Goal: Transaction & Acquisition: Purchase product/service

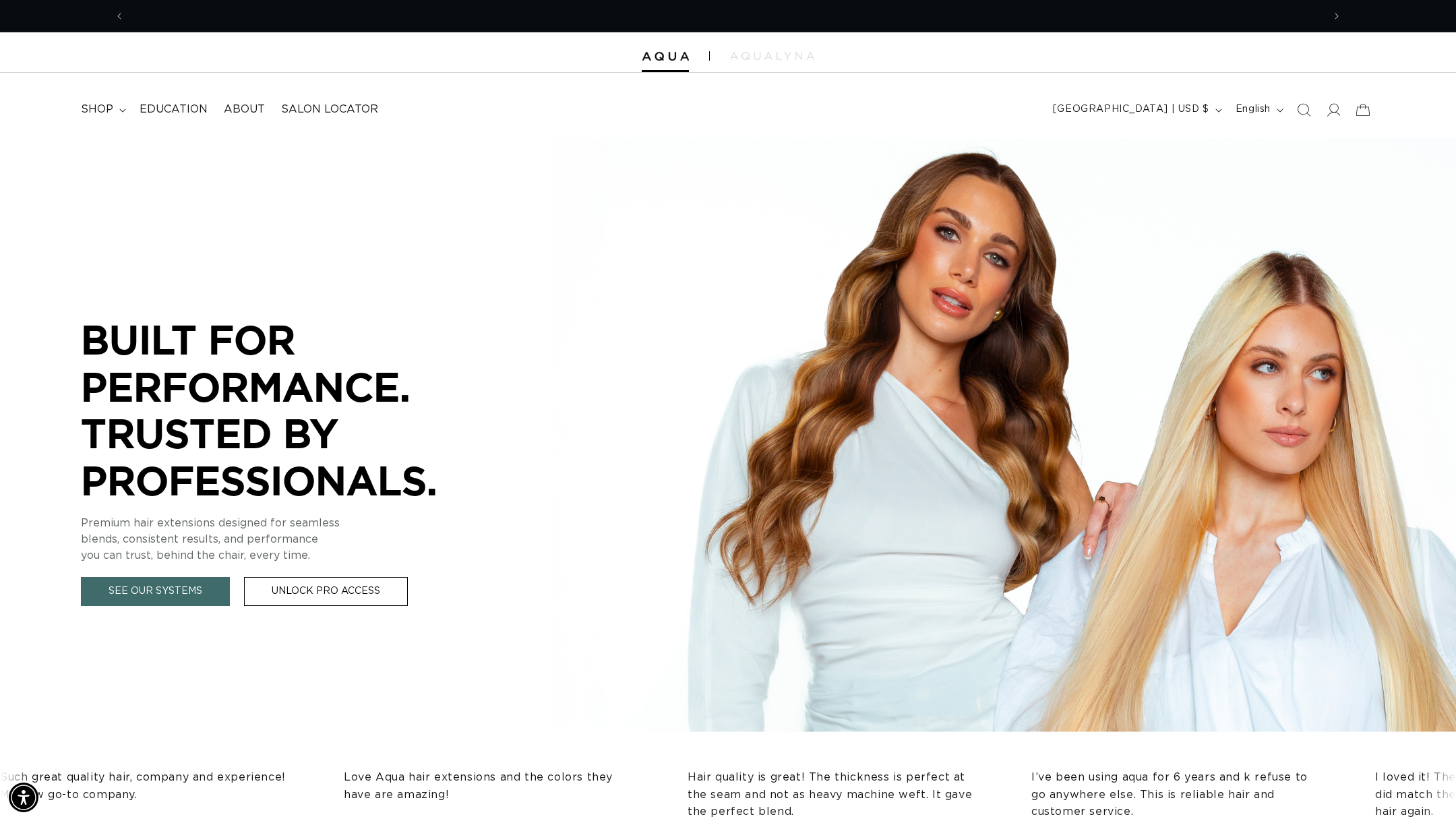
scroll to position [0, 1198]
click at [109, 119] on summary "shop" at bounding box center [102, 109] width 59 height 30
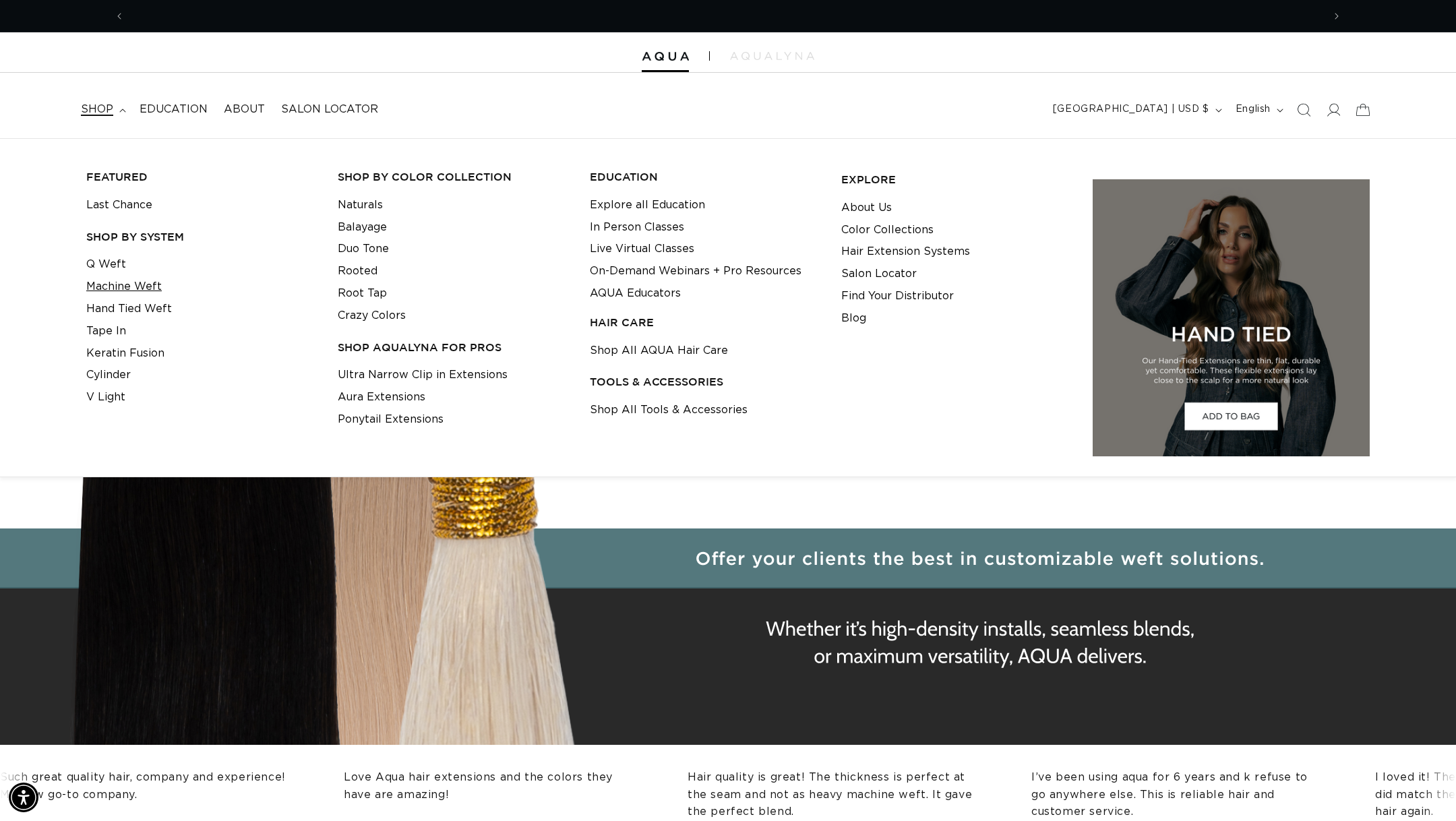
click at [128, 289] on link "Machine Weft" at bounding box center [124, 286] width 76 height 22
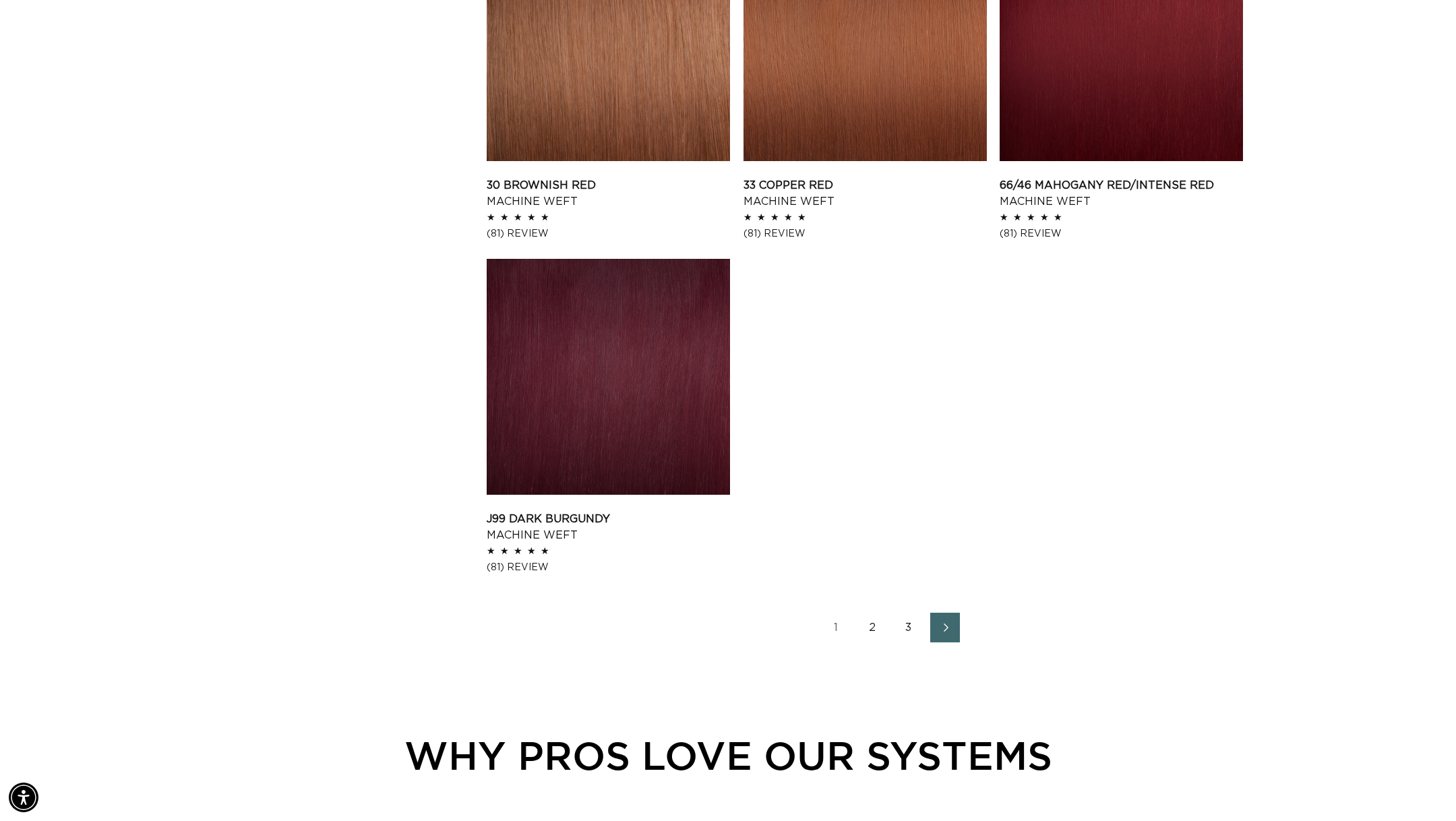
scroll to position [1891, 0]
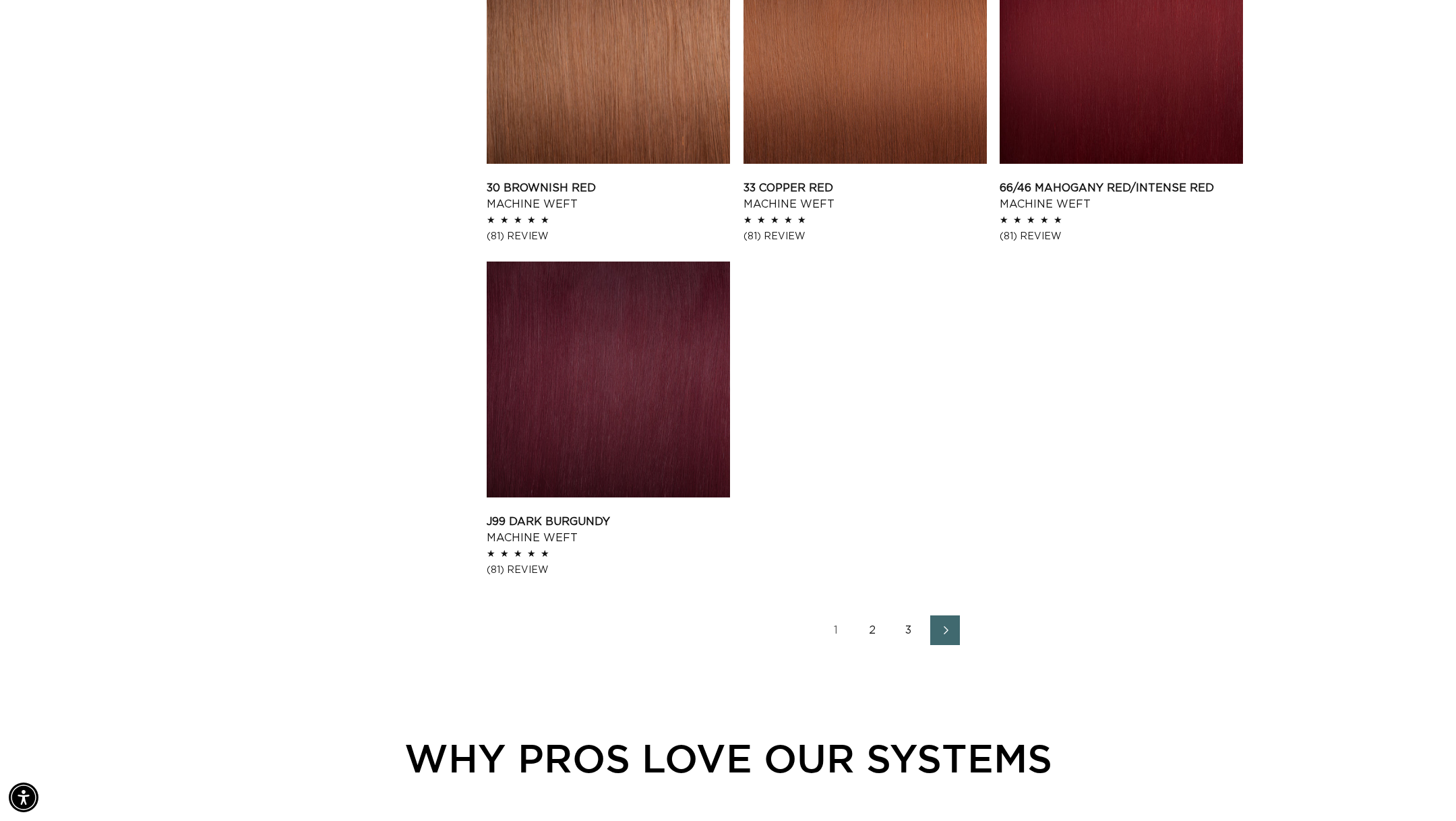
click at [881, 627] on link "2" at bounding box center [872, 630] width 29 height 29
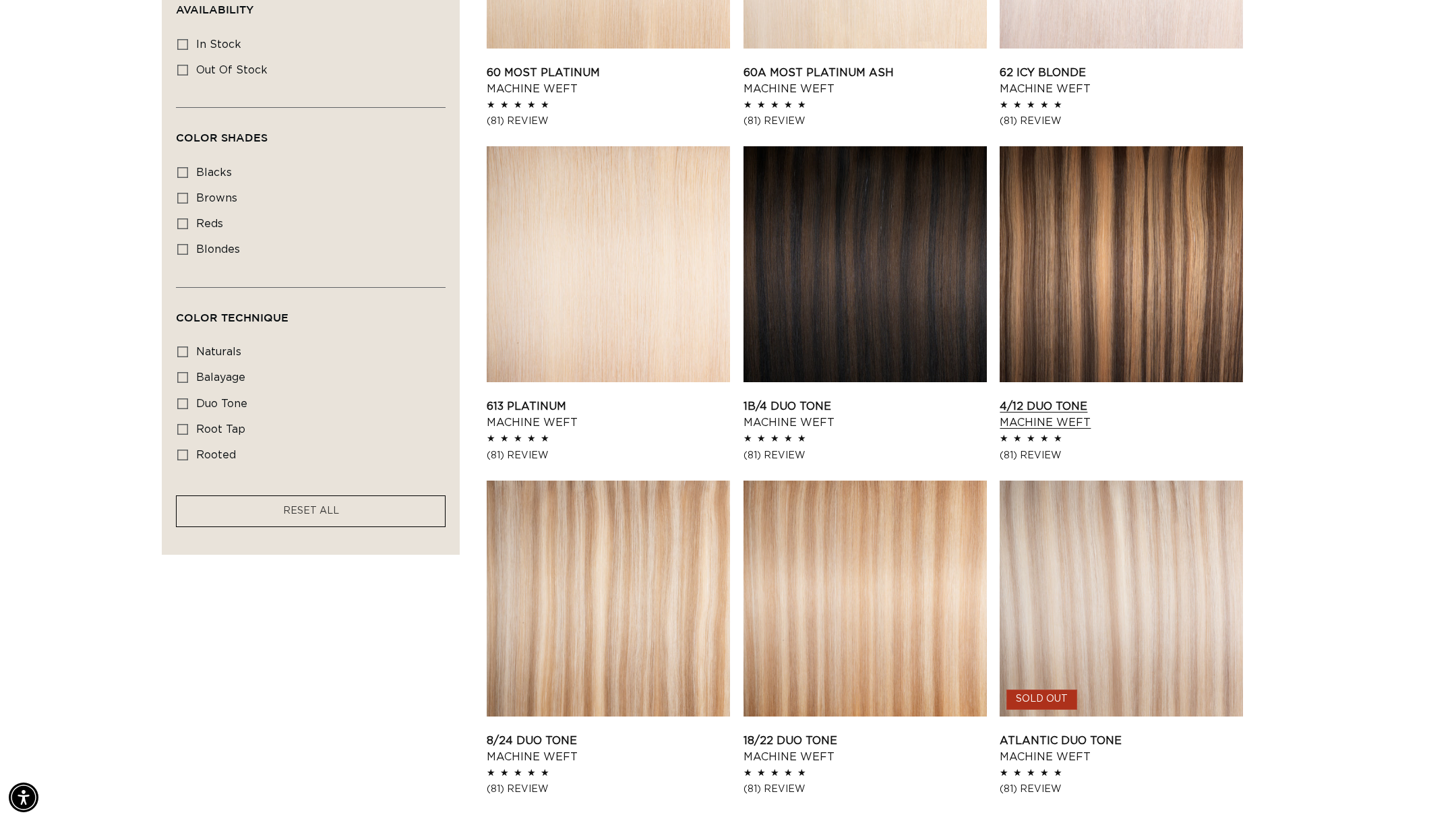
scroll to position [0, 2397]
click at [801, 398] on link "1B/4 Duo Tone Machine Weft" at bounding box center [865, 415] width 244 height 32
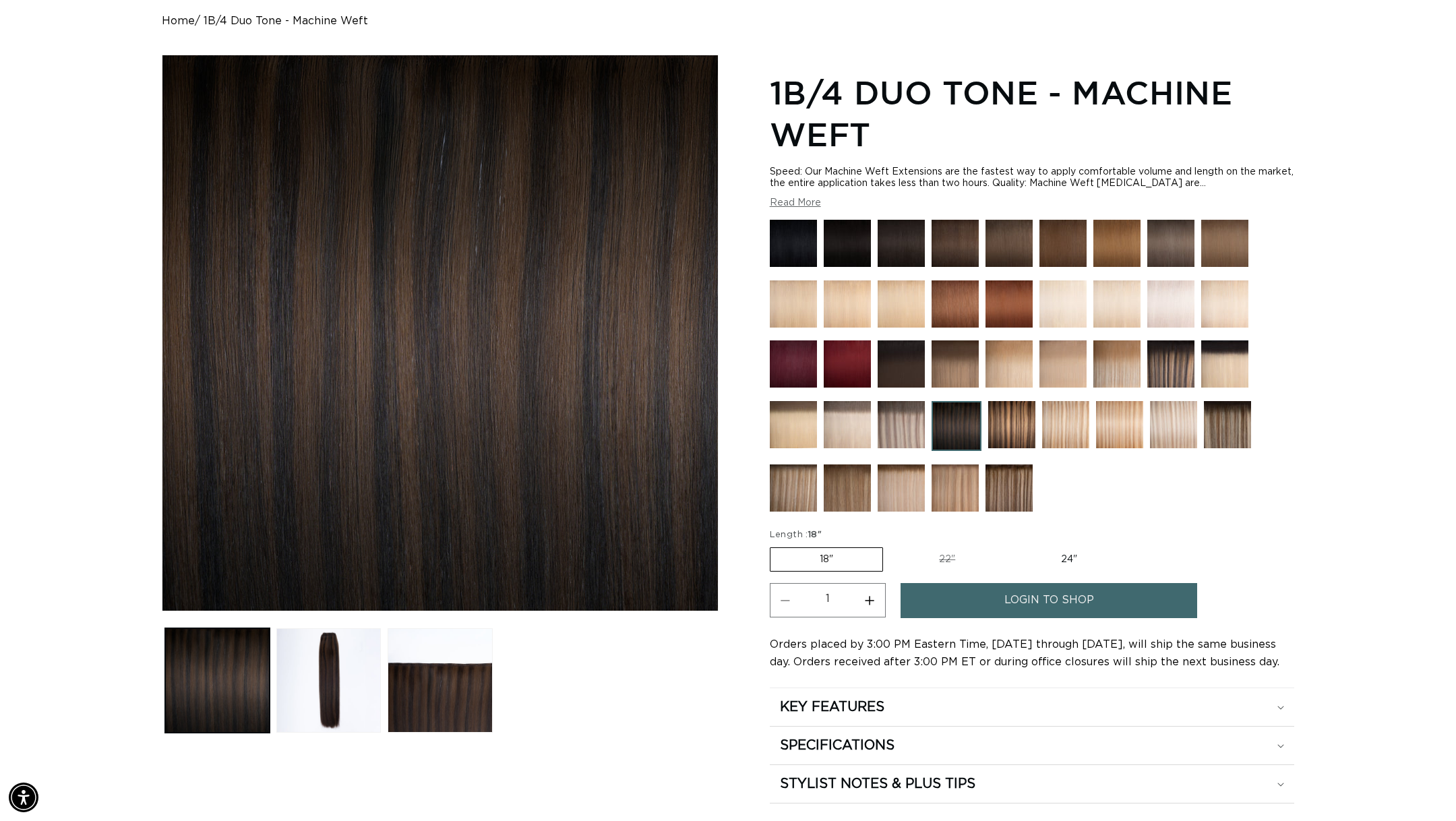
click at [1070, 606] on span "login to shop" at bounding box center [1050, 600] width 90 height 35
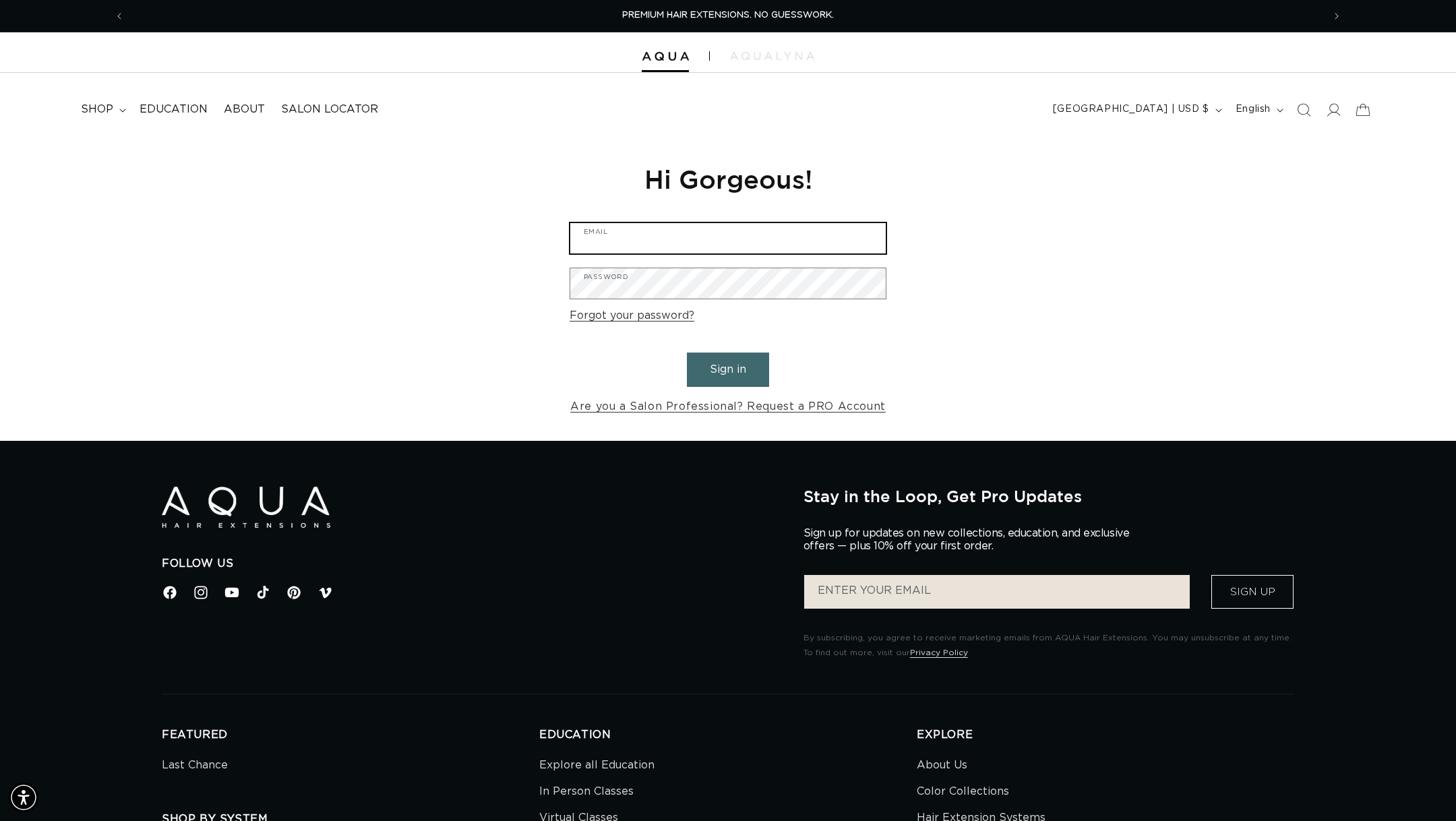
type input "malloryking9@gmail.com"
click at [737, 383] on button "Sign in" at bounding box center [728, 369] width 82 height 35
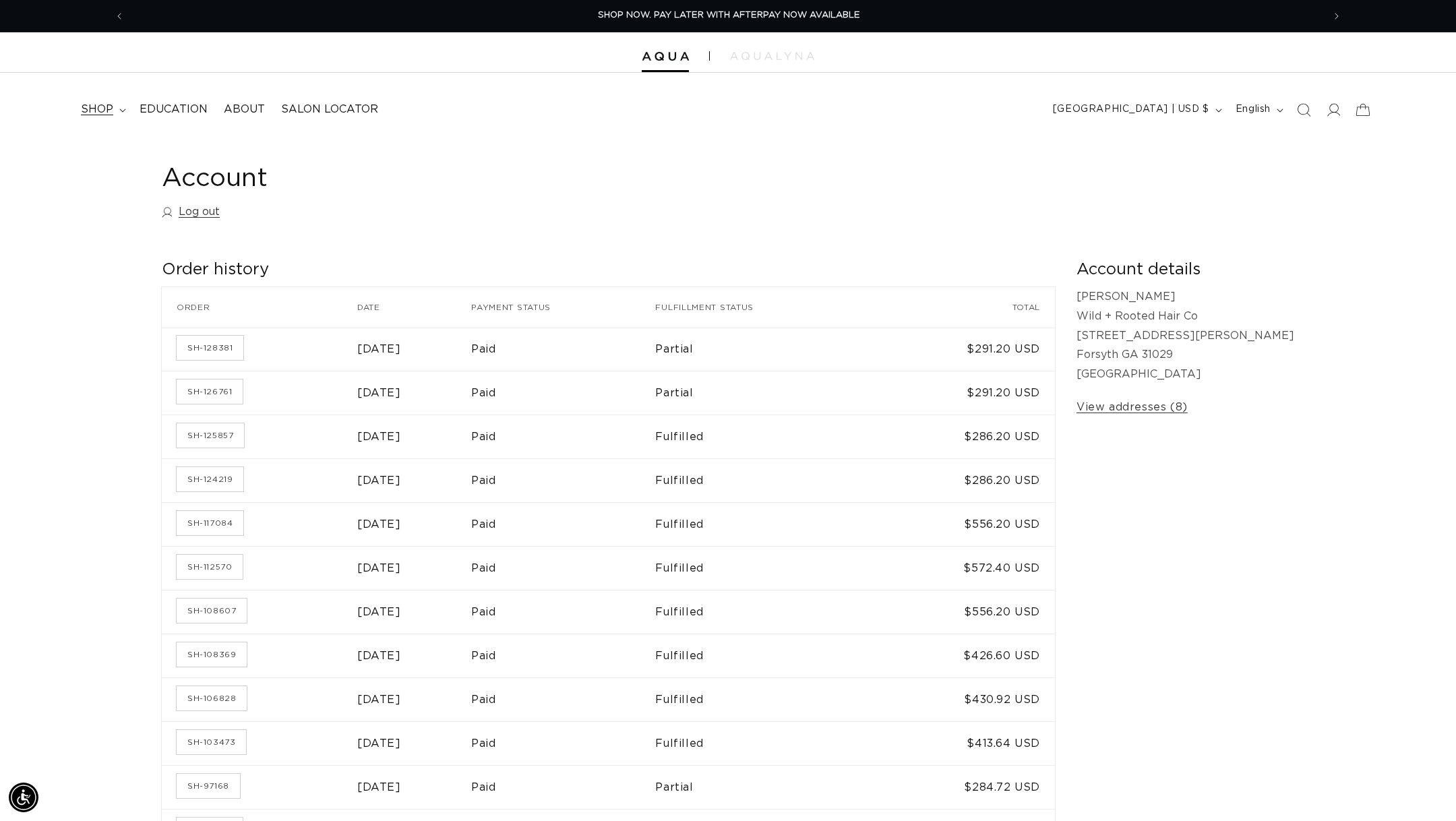
click at [96, 108] on span "shop" at bounding box center [97, 109] width 32 height 14
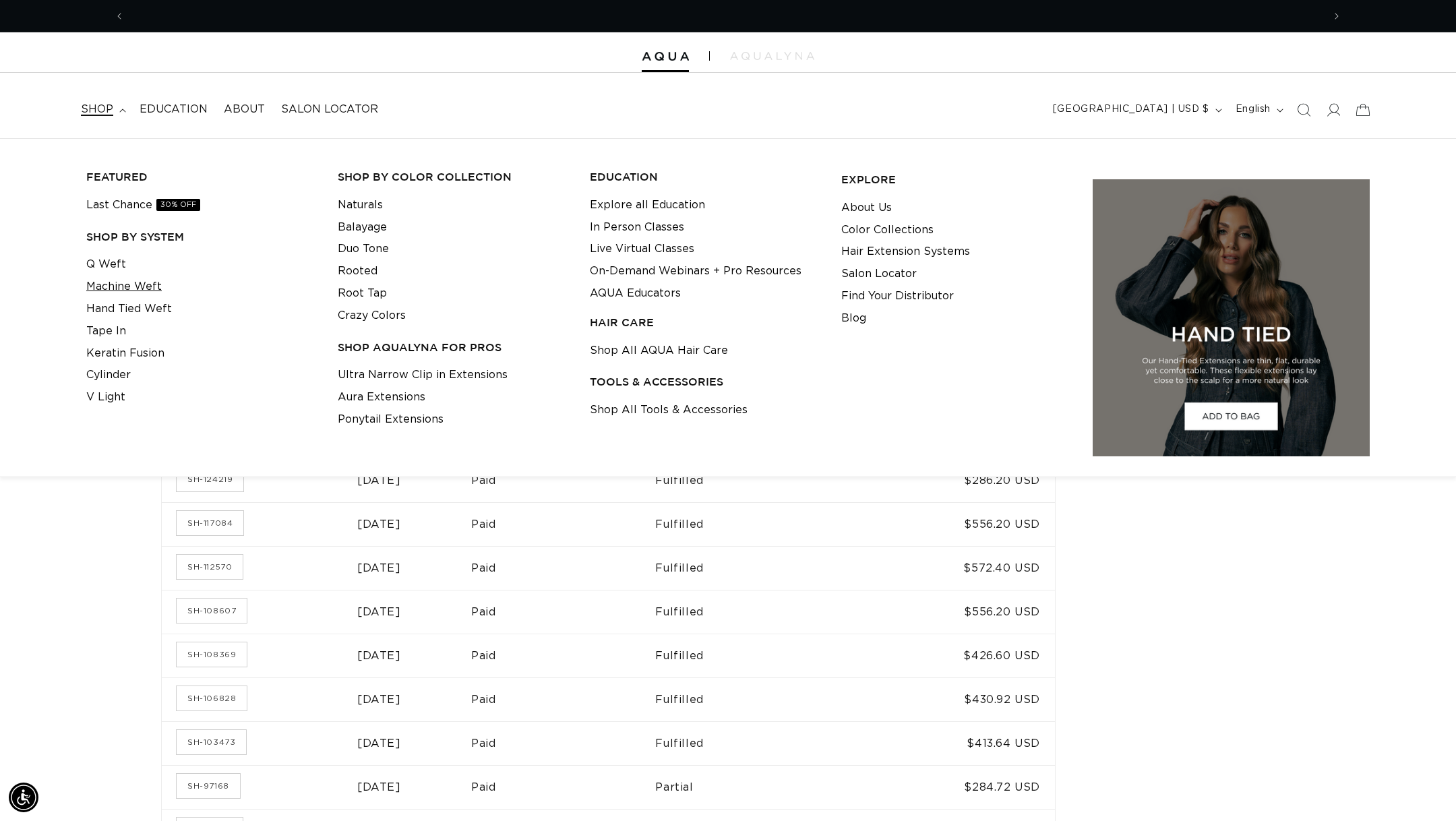
click at [138, 280] on link "Machine Weft" at bounding box center [124, 286] width 76 height 22
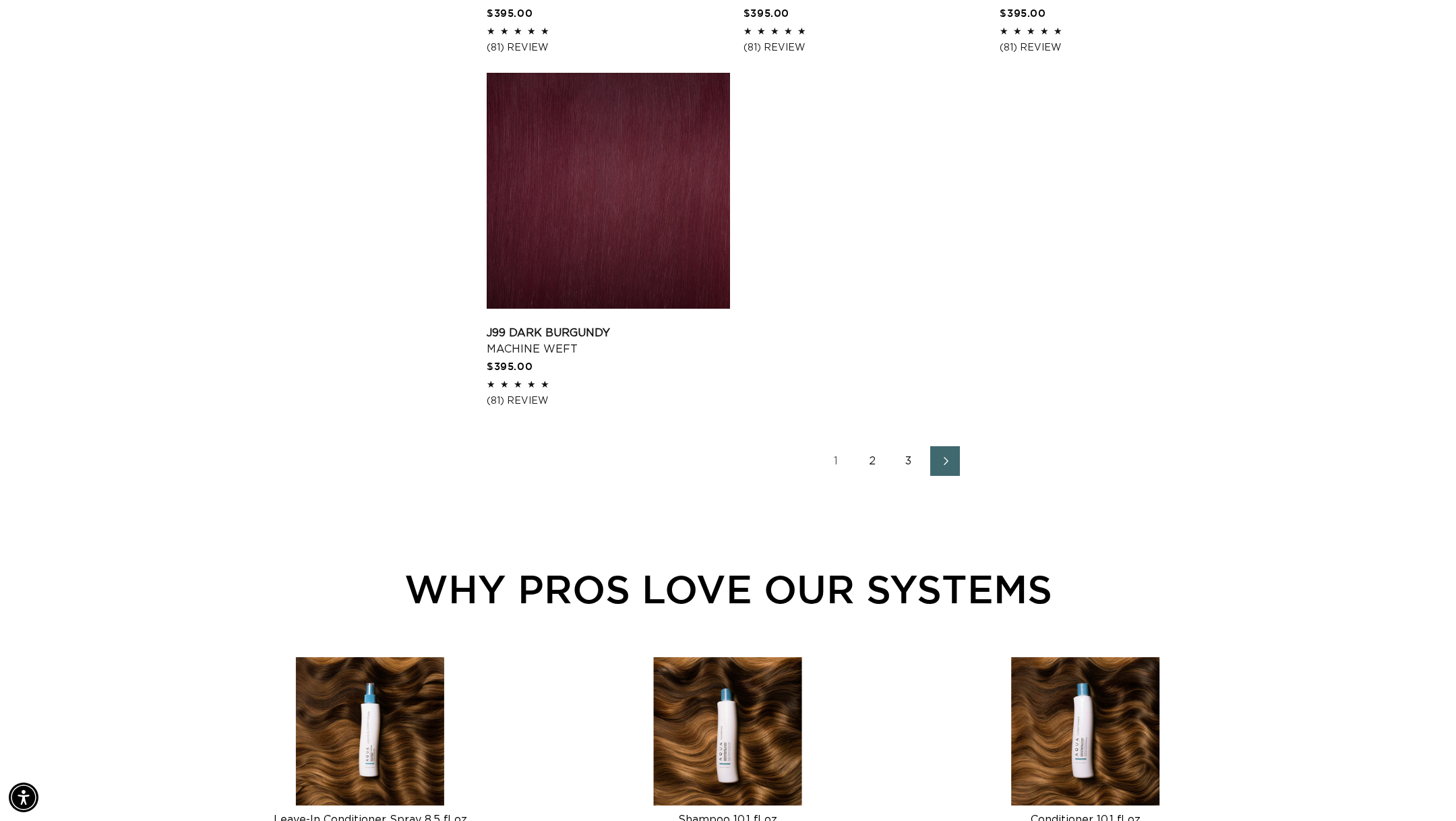
scroll to position [0, 1198]
click at [866, 473] on link "2" at bounding box center [872, 461] width 29 height 29
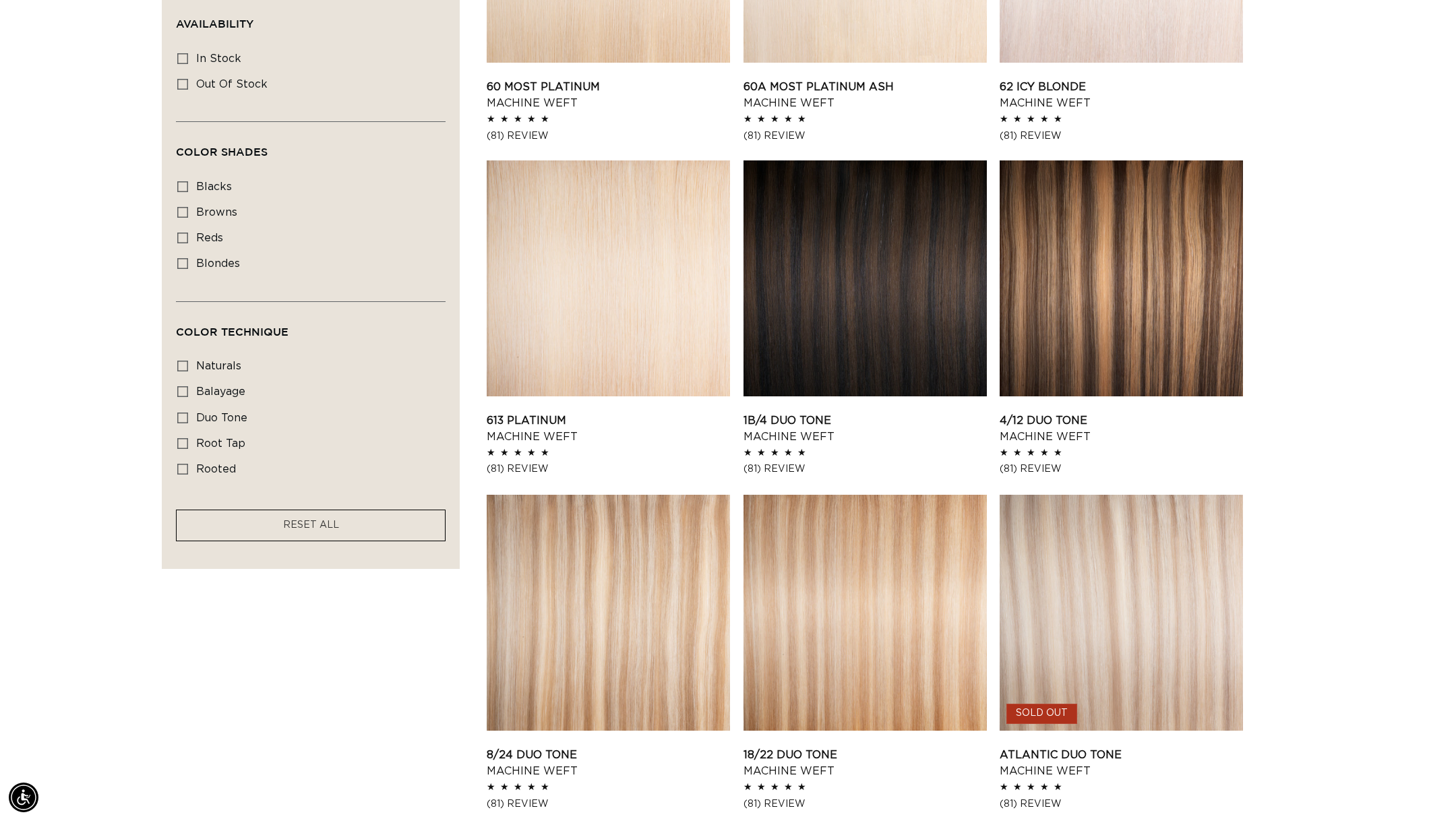
scroll to position [656, 0]
click at [889, 414] on link "1B/4 Duo Tone Machine Weft" at bounding box center [865, 430] width 244 height 32
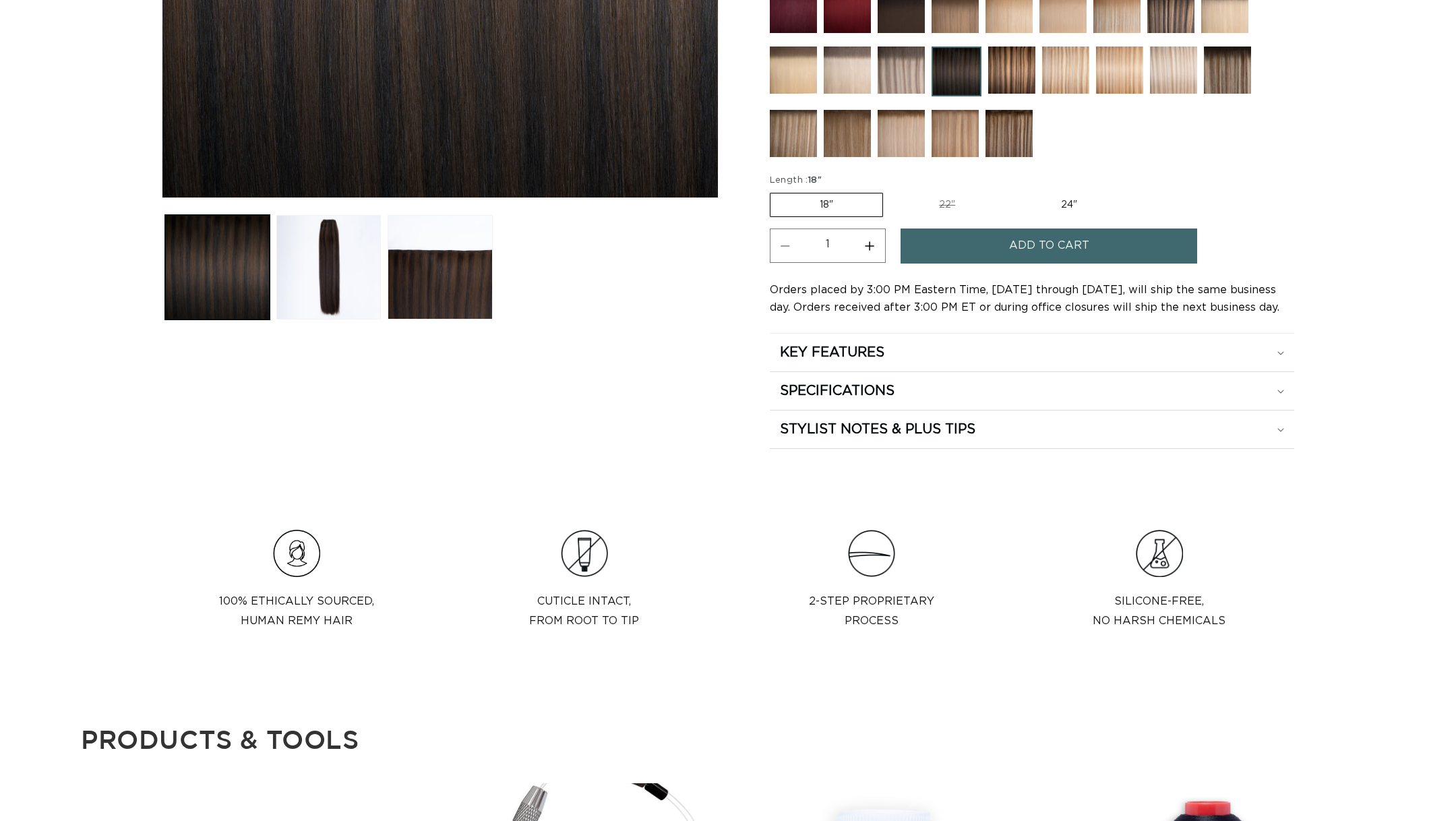
click at [975, 241] on button "Add to cart" at bounding box center [1050, 245] width 297 height 35
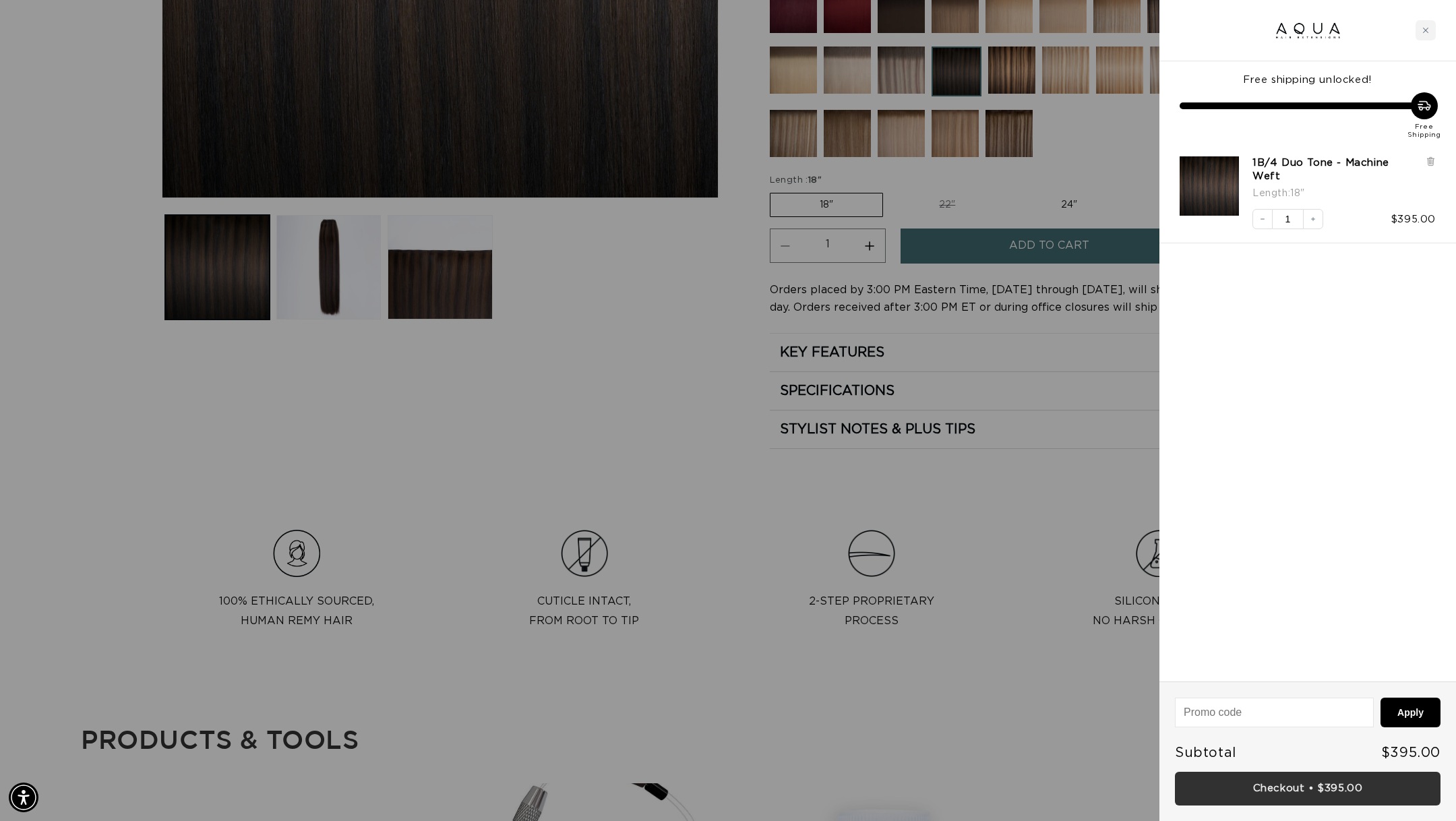
scroll to position [0, 1198]
click at [1325, 790] on link "Checkout • $395.00" at bounding box center [1307, 789] width 266 height 35
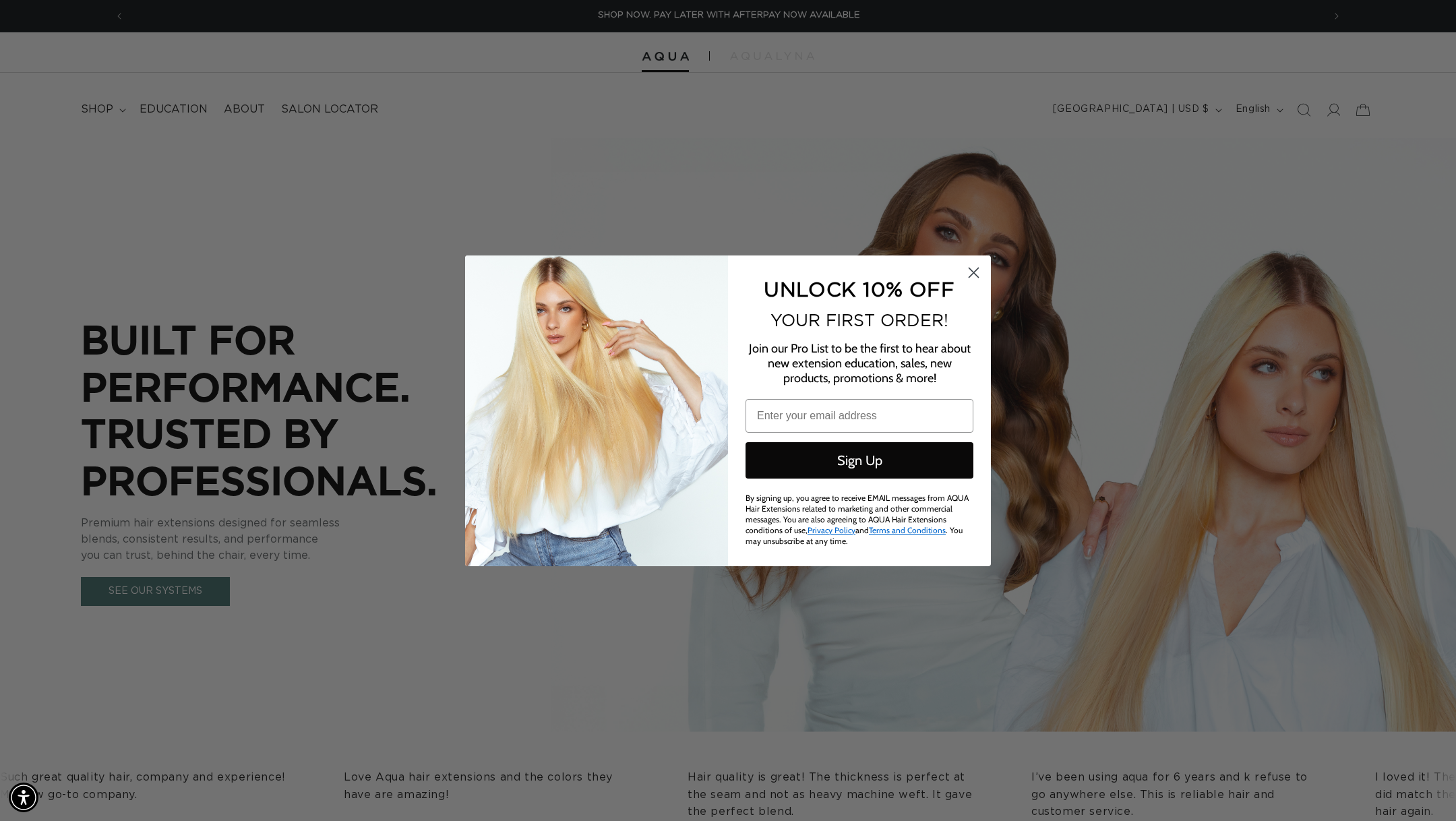
scroll to position [0, 2397]
type input "malloryking9@gmail.com"
click at [975, 270] on circle "Close dialog" at bounding box center [974, 271] width 22 height 22
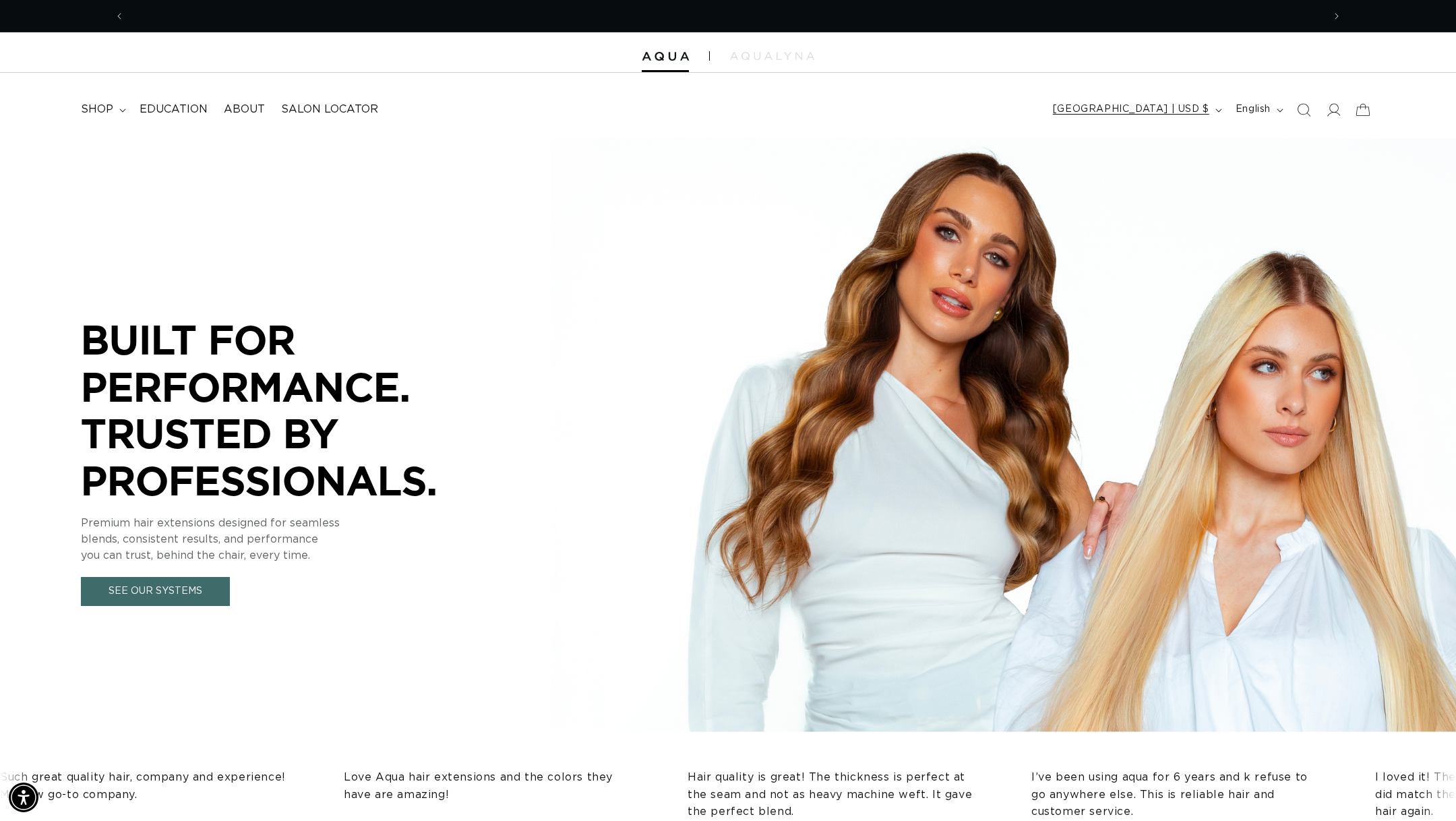
scroll to position [0, 0]
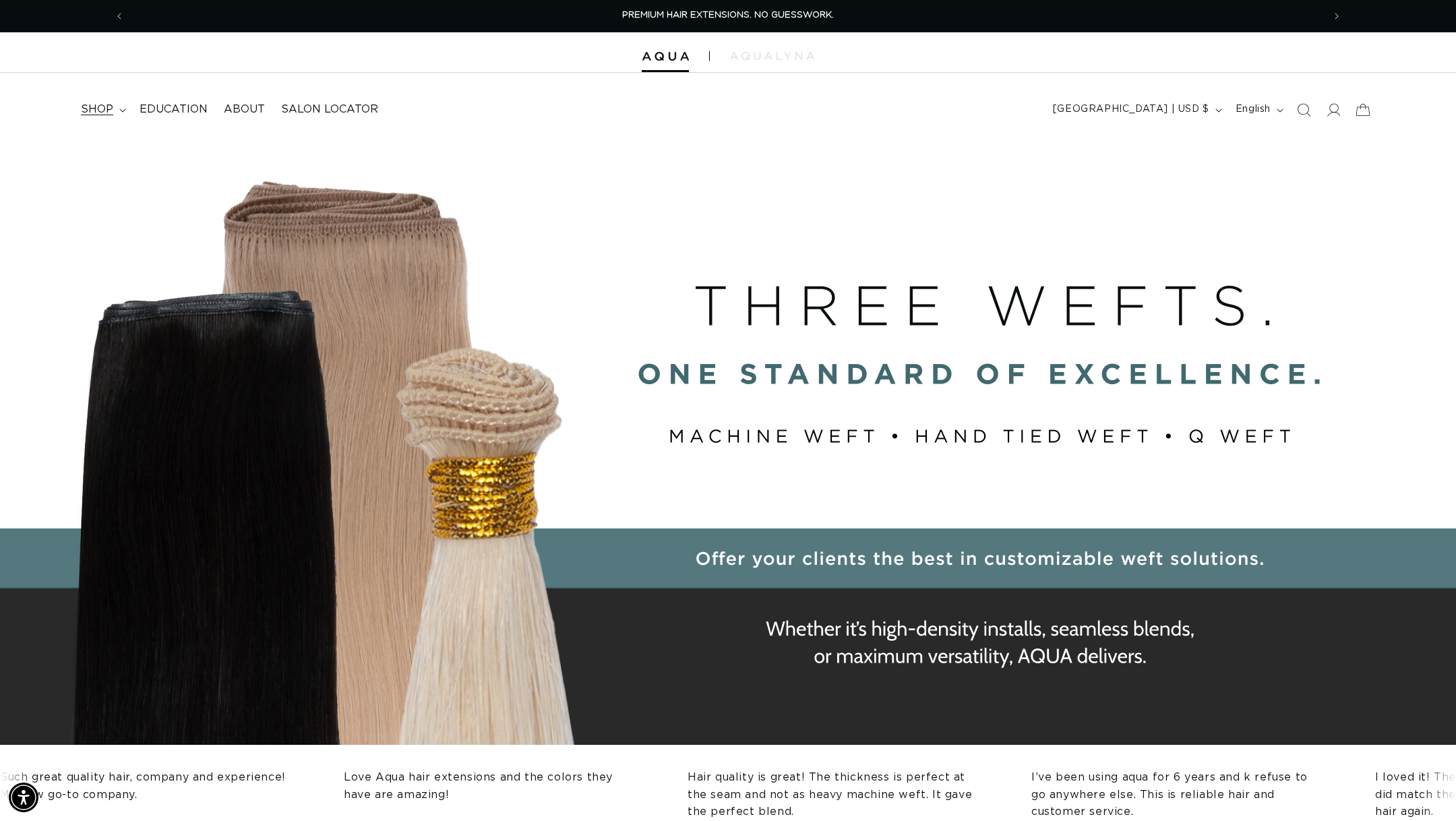
click at [117, 107] on summary "shop" at bounding box center [102, 109] width 59 height 30
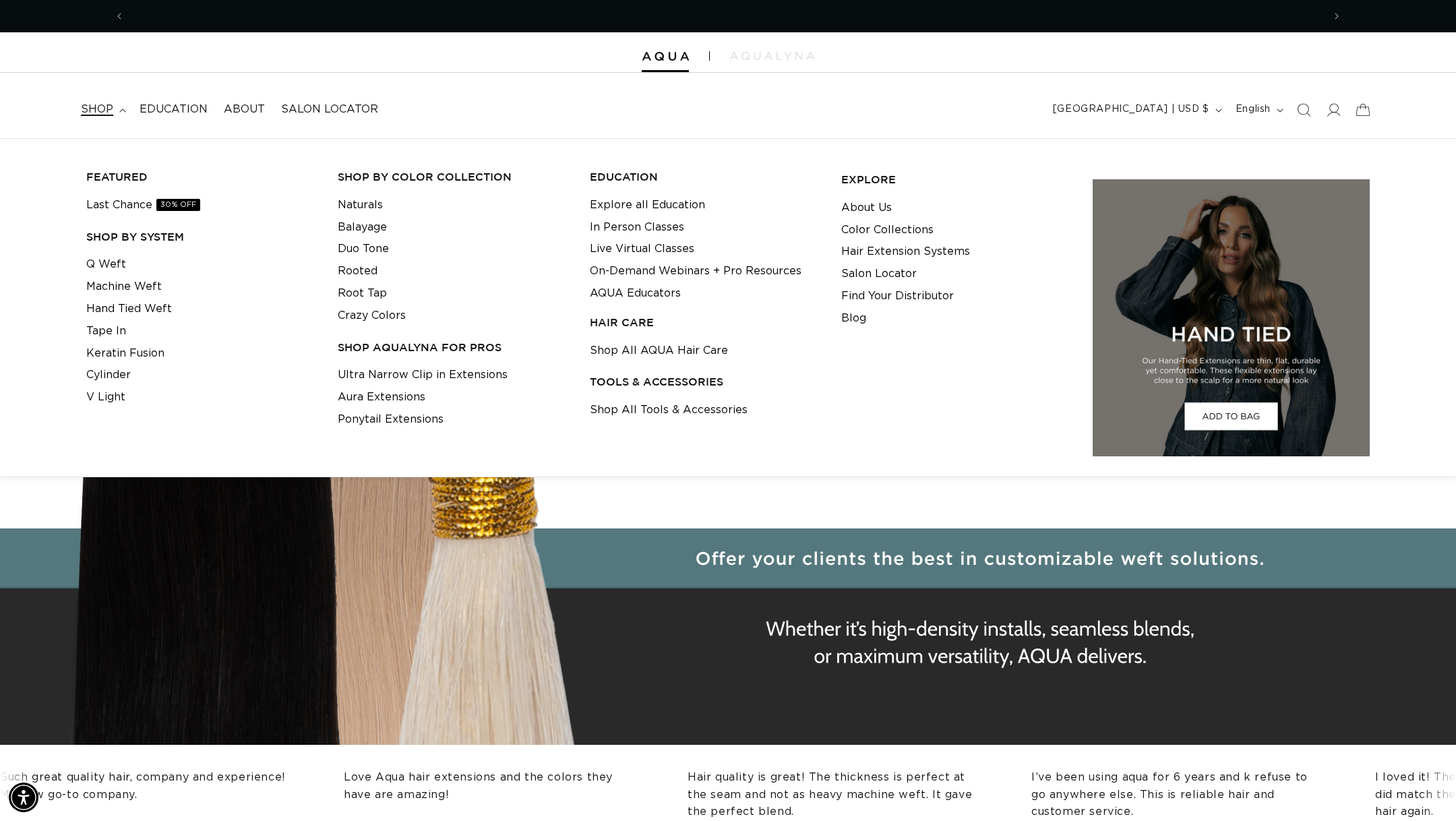
scroll to position [0, 1198]
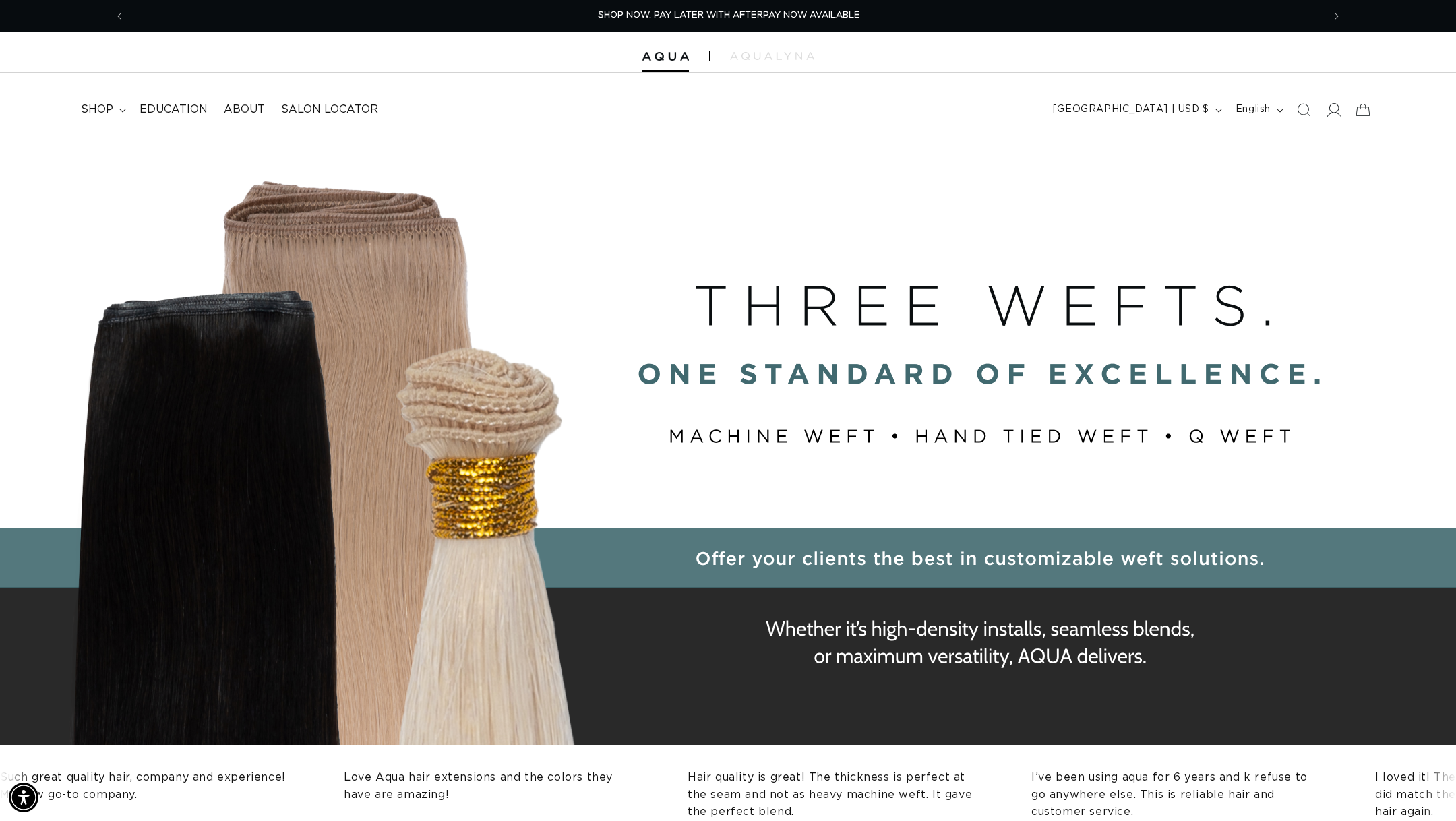
click at [1330, 113] on icon at bounding box center [1335, 109] width 14 height 13
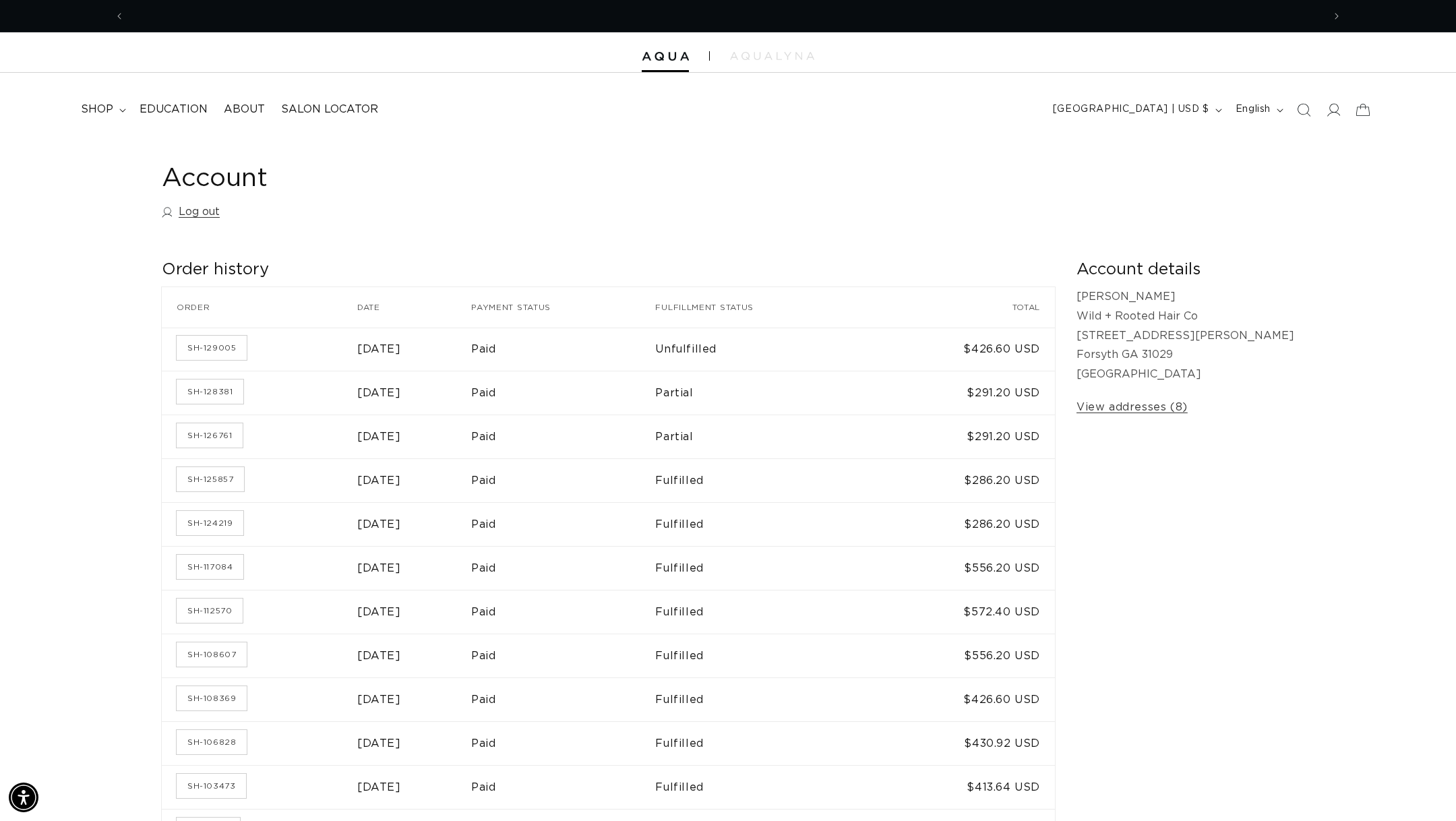
scroll to position [0, 1198]
drag, startPoint x: 483, startPoint y: 123, endPoint x: 144, endPoint y: 123, distance: 339.0
click at [144, 123] on nav "shop FEATURED Last Chance 30% OFF SHOP BY SYSTEM Q Weft Machine Weft Hand Tied …" at bounding box center [394, 109] width 642 height 30
click at [83, 160] on div "Account Log out Order history Order history Order Date Payment status Fulfillme…" at bounding box center [728, 756] width 1295 height 1237
drag, startPoint x: 27, startPoint y: 117, endPoint x: 535, endPoint y: 133, distance: 508.3
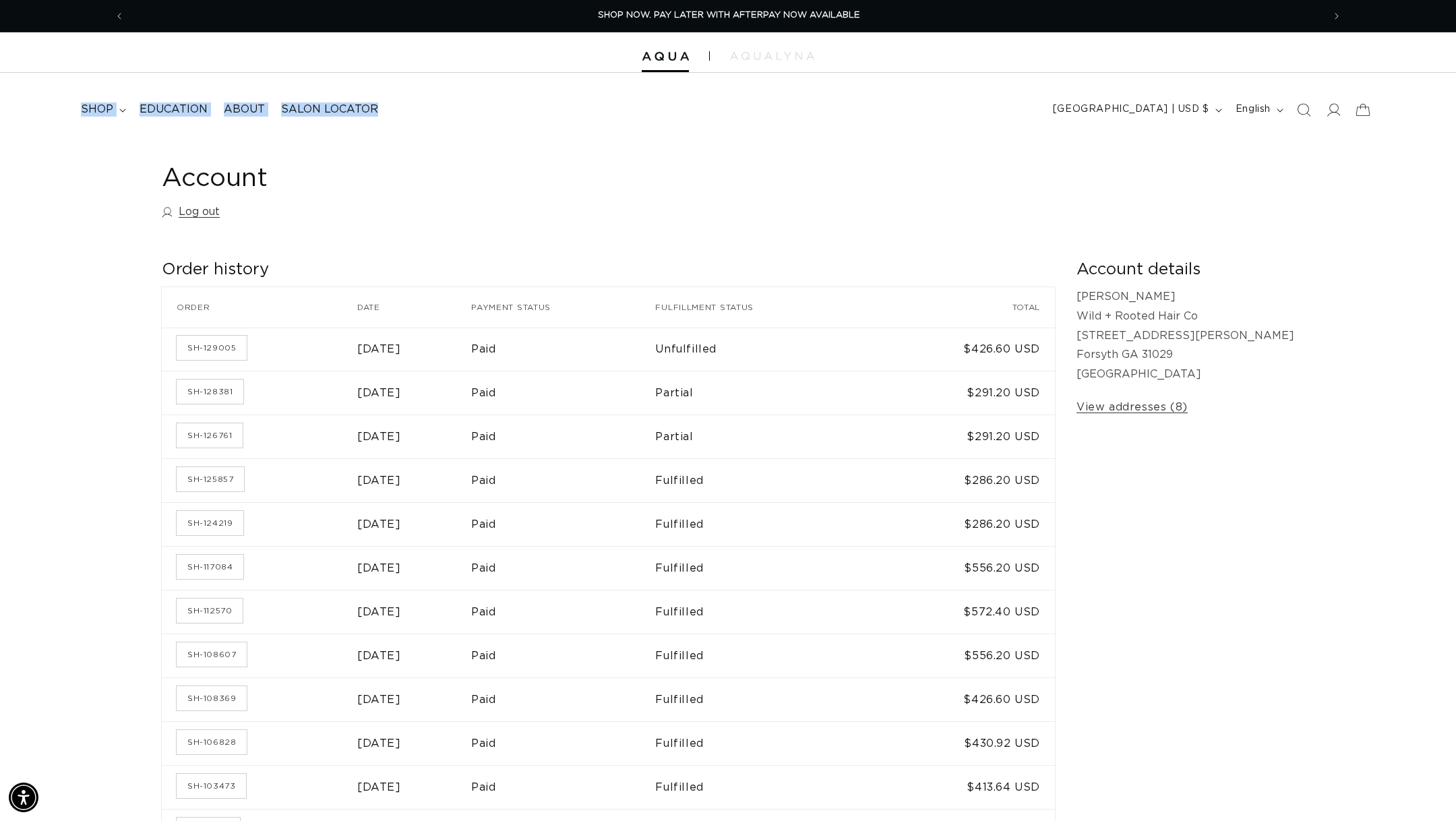
click at [532, 133] on header "FEATURED Last Chance SHOP BY SYSTEM Q Weft Hand Tied Weft Machine Weft Tape In …" at bounding box center [728, 106] width 1456 height 66
click at [535, 133] on header "FEATURED Last Chance SHOP BY SYSTEM Q Weft Hand Tied Weft Machine Weft Tape In …" at bounding box center [728, 106] width 1456 height 66
drag, startPoint x: 535, startPoint y: 133, endPoint x: 79, endPoint y: 132, distance: 456.0
click at [83, 132] on header "FEATURED Last Chance SHOP BY SYSTEM Q Weft Hand Tied Weft Machine Weft Tape In …" at bounding box center [728, 106] width 1456 height 66
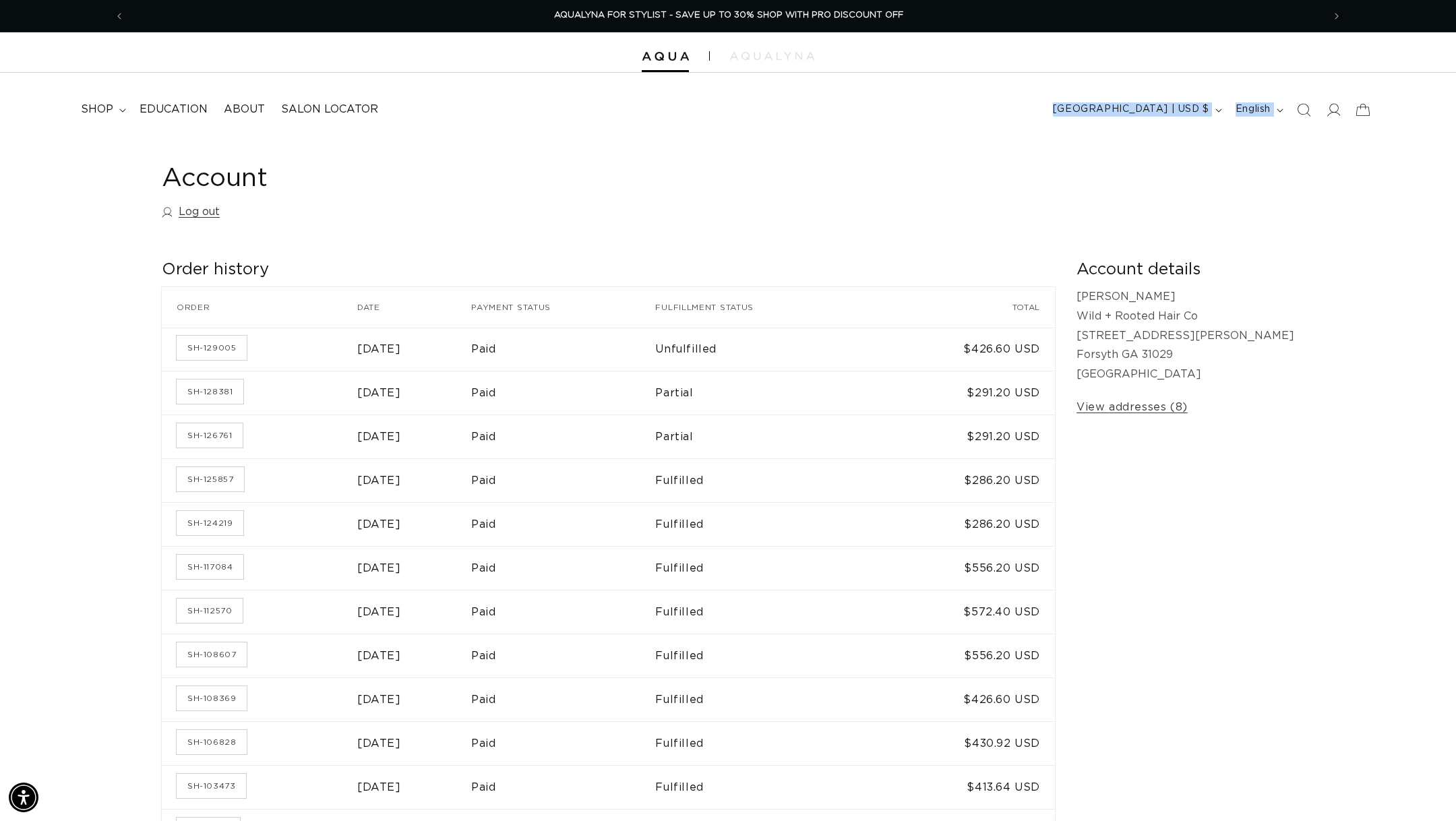
drag, startPoint x: 46, startPoint y: 165, endPoint x: 443, endPoint y: 116, distance: 400.0
click at [443, 116] on nav "shop FEATURED Last Chance 30% OFF SHOP BY SYSTEM Q Weft Machine Weft Hand Tied …" at bounding box center [394, 109] width 642 height 30
click at [226, 344] on link "SH-129005" at bounding box center [212, 348] width 70 height 24
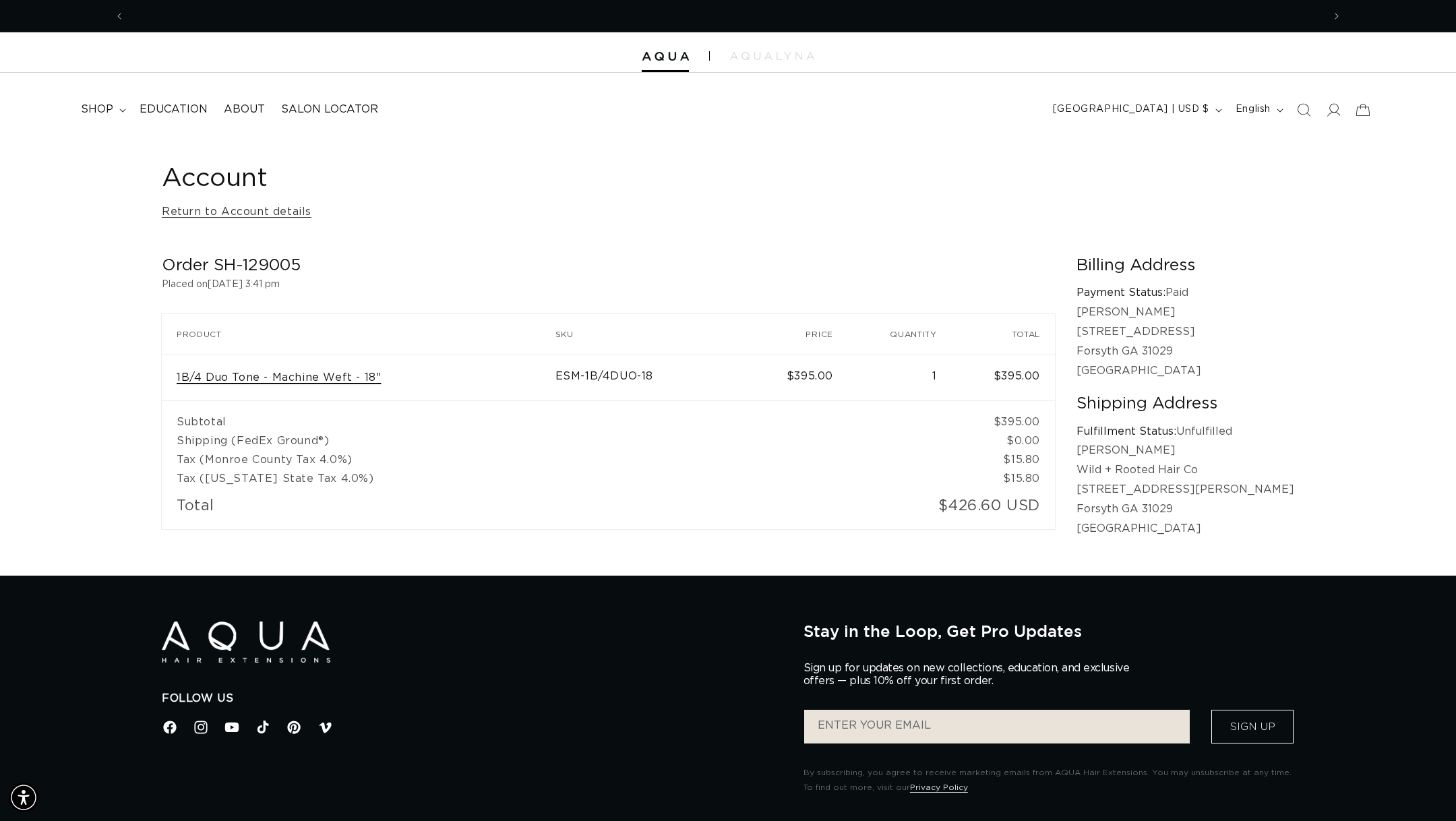
scroll to position [0, 2397]
click at [344, 382] on link "1B/4 Duo Tone - Machine Weft - 18"" at bounding box center [279, 378] width 205 height 14
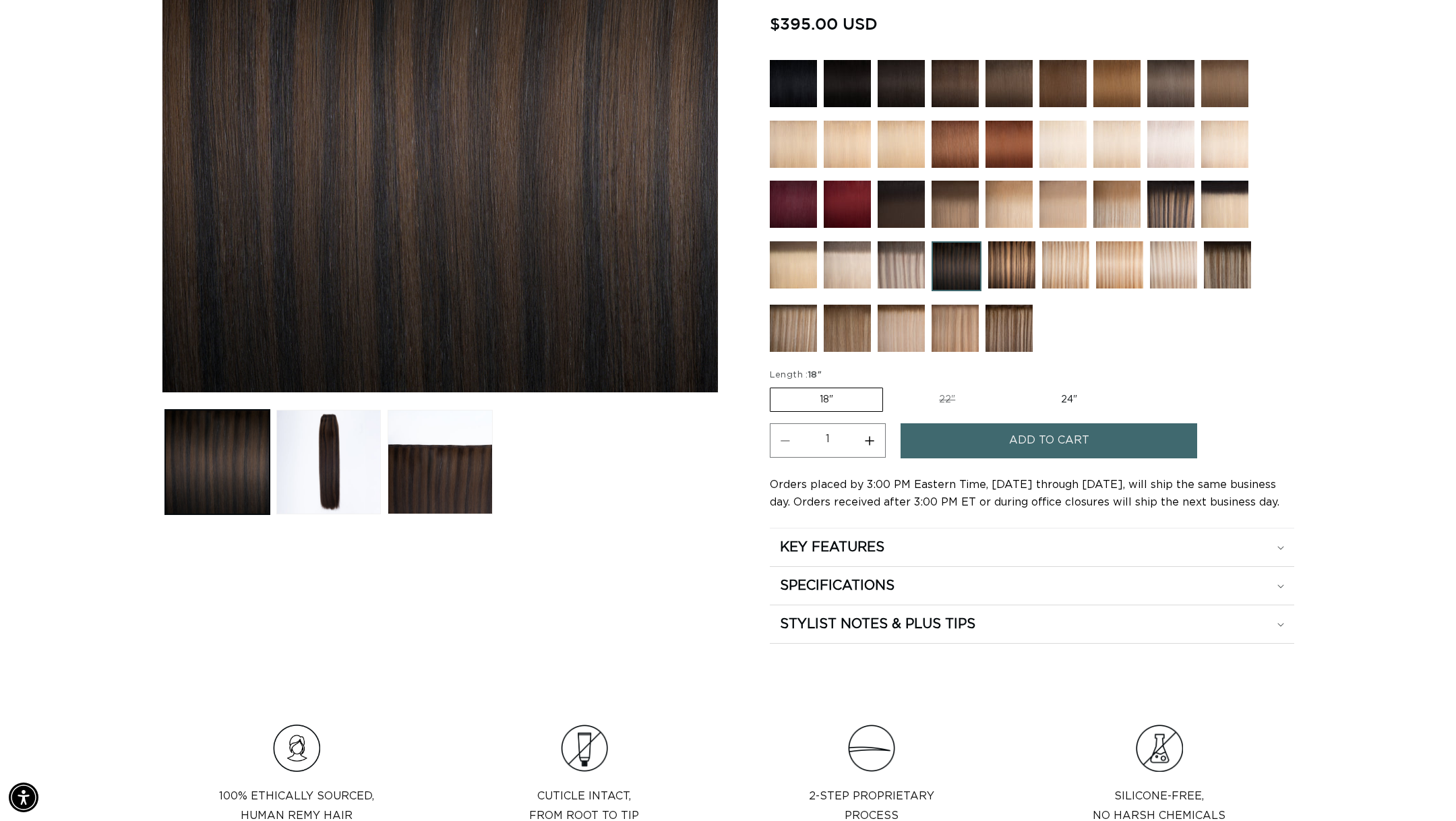
scroll to position [0, 1198]
click at [993, 431] on button "Add to cart" at bounding box center [1050, 440] width 297 height 35
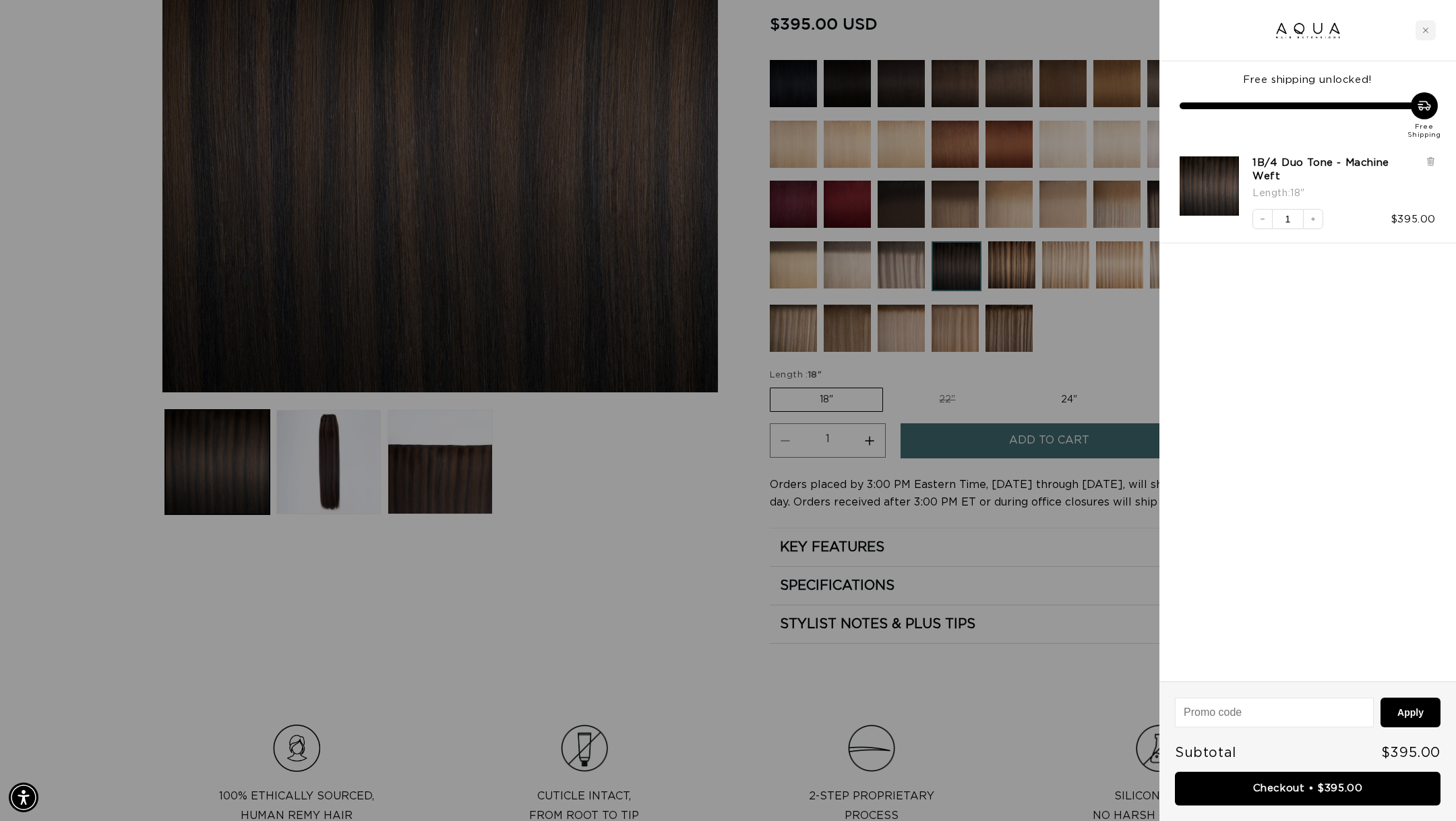
scroll to position [0, 0]
click at [1283, 782] on link "Checkout • $395.00" at bounding box center [1307, 789] width 266 height 35
